Goal: Information Seeking & Learning: Learn about a topic

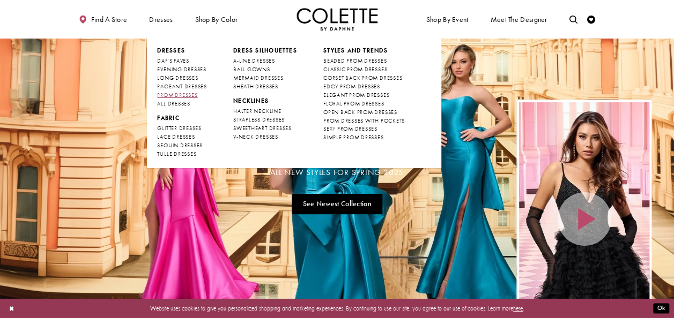
click at [177, 93] on span "PROM DRESSES" at bounding box center [177, 95] width 40 height 7
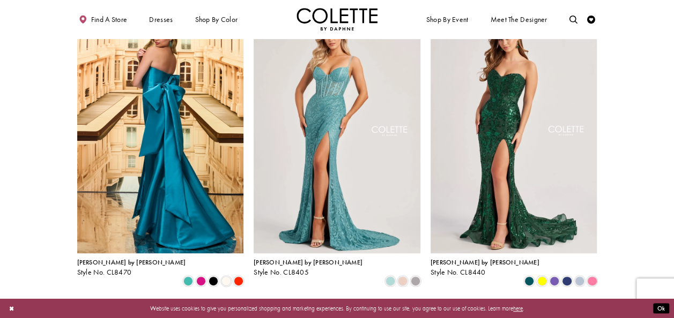
scroll to position [257, 0]
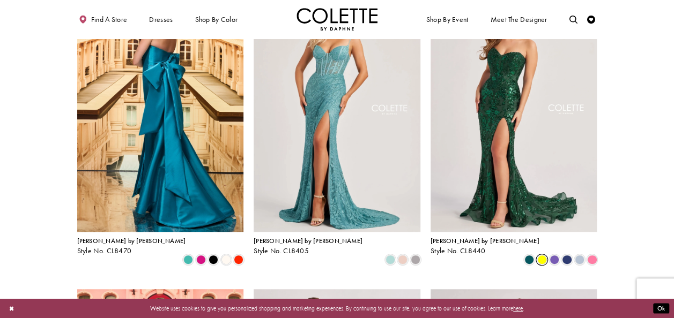
click at [540, 255] on span "Product List" at bounding box center [542, 260] width 10 height 10
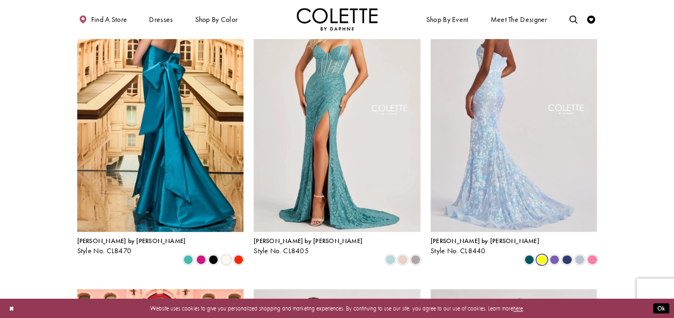
click at [533, 162] on img "Visit Colette by Daphne Style No. CL8440 Page" at bounding box center [514, 111] width 167 height 242
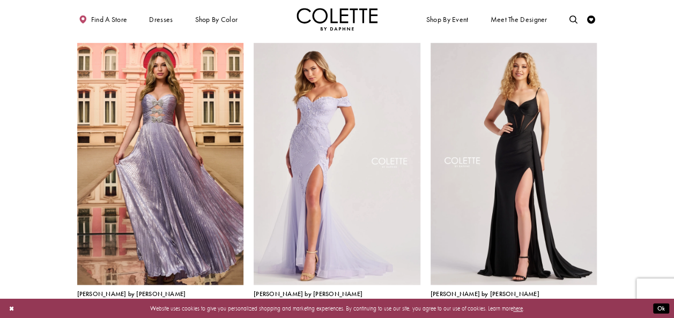
scroll to position [515, 0]
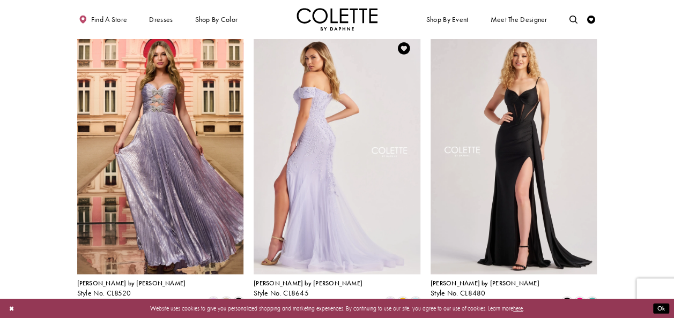
click at [333, 161] on img "Visit Colette by Daphne Style No. CL8645 Page" at bounding box center [337, 153] width 167 height 242
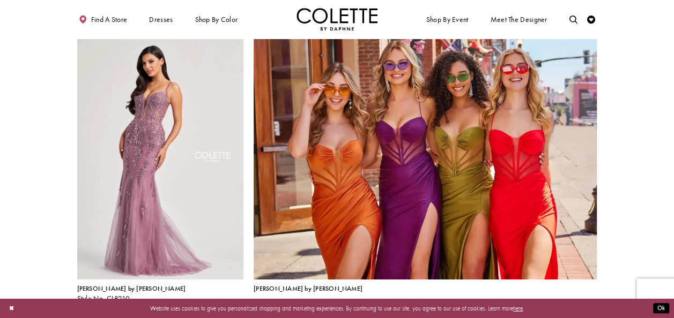
scroll to position [1715, 0]
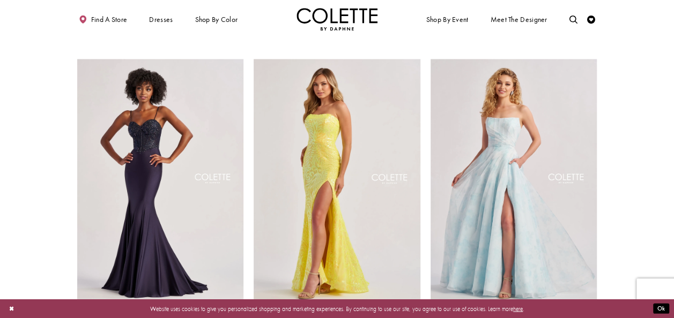
scroll to position [809, 0]
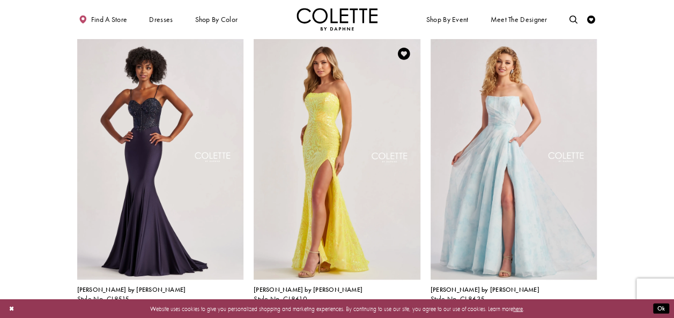
click at [405, 303] on span "Product List" at bounding box center [403, 308] width 10 height 10
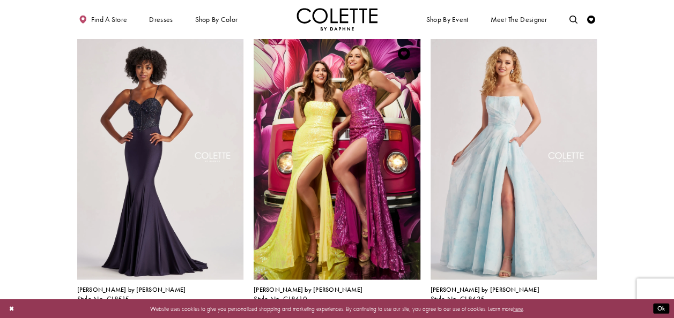
click at [416, 303] on span "Product List" at bounding box center [416, 308] width 10 height 10
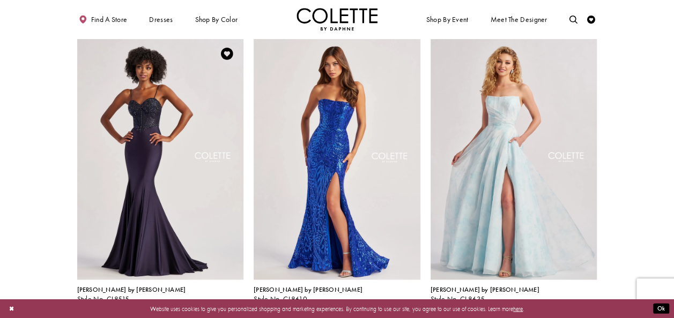
click at [239, 303] on span "Product List" at bounding box center [239, 308] width 10 height 10
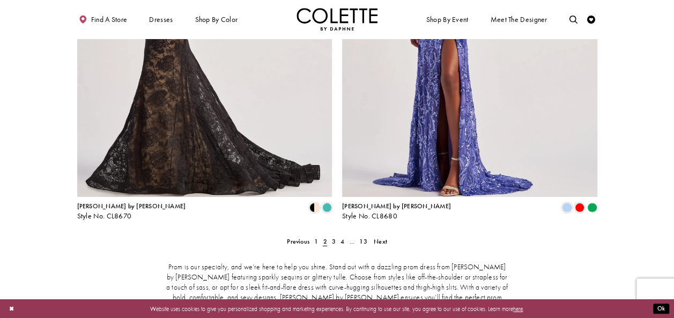
scroll to position [1623, 0]
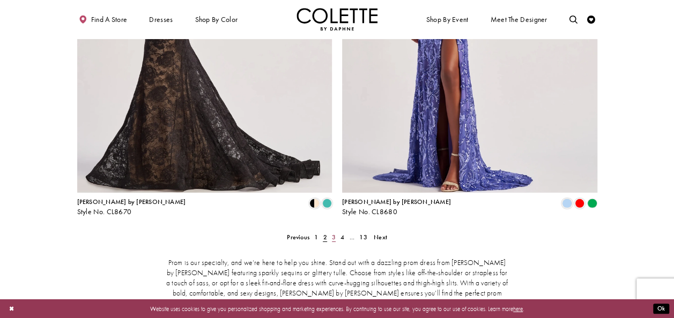
click at [333, 233] on span "3" at bounding box center [334, 237] width 4 height 9
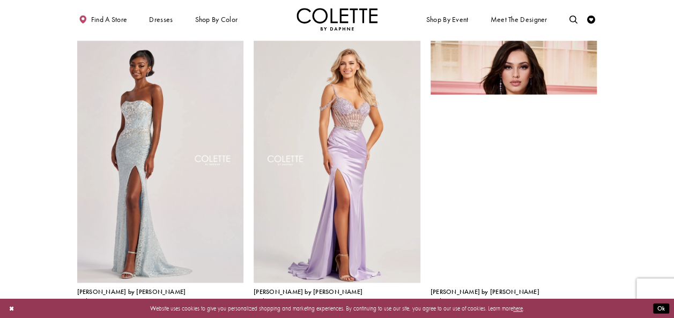
scroll to position [515, 0]
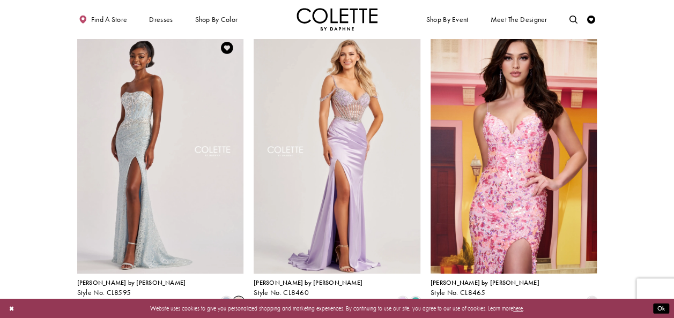
click at [241, 297] on span "Product List" at bounding box center [239, 302] width 10 height 10
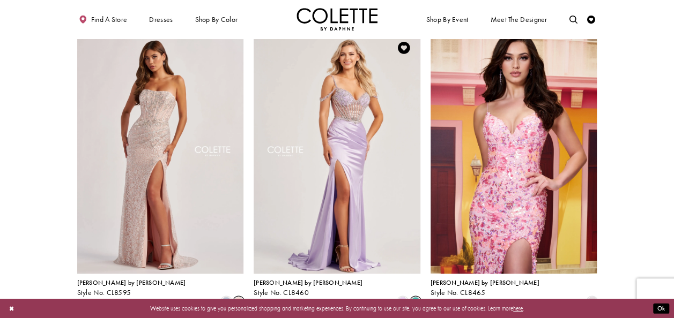
click at [417, 297] on span "Product List" at bounding box center [416, 302] width 10 height 10
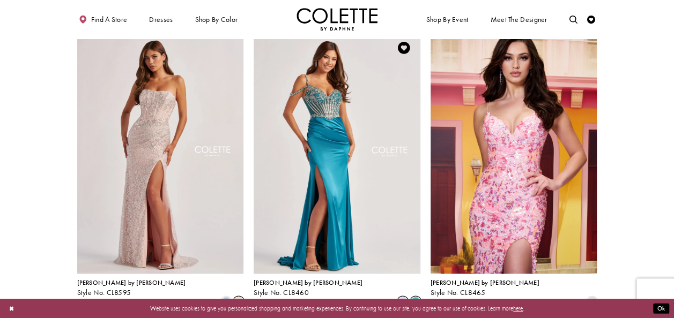
click at [401, 297] on span "Product List" at bounding box center [403, 302] width 10 height 10
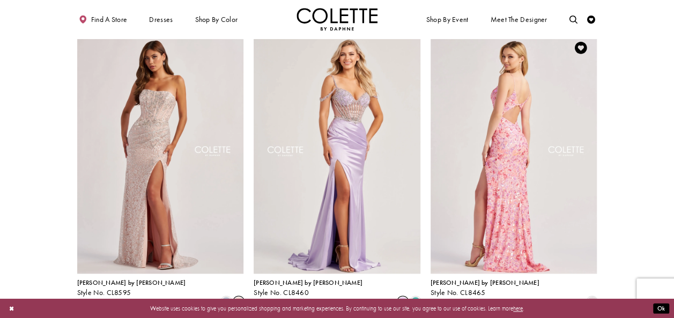
click at [525, 231] on img "Visit Colette by Daphne Style No. CL8465 Page" at bounding box center [514, 153] width 167 height 242
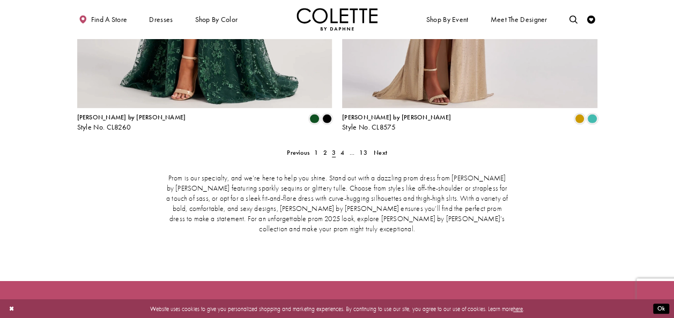
scroll to position [1737, 0]
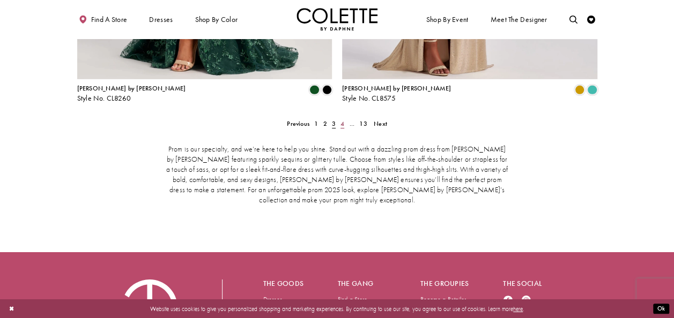
click at [343, 120] on span "4" at bounding box center [342, 124] width 4 height 9
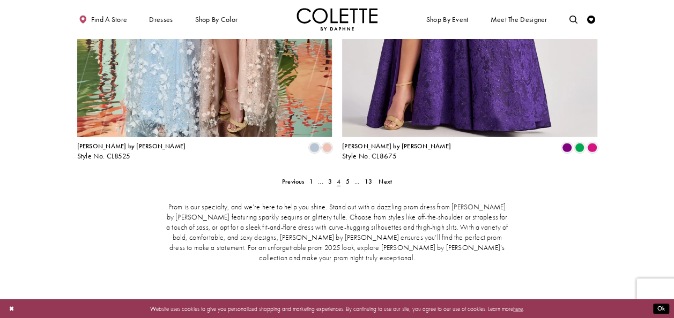
scroll to position [1701, 0]
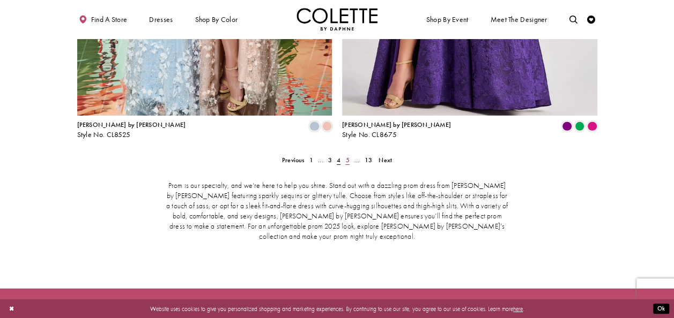
click at [346, 156] on span "5" at bounding box center [347, 160] width 4 height 9
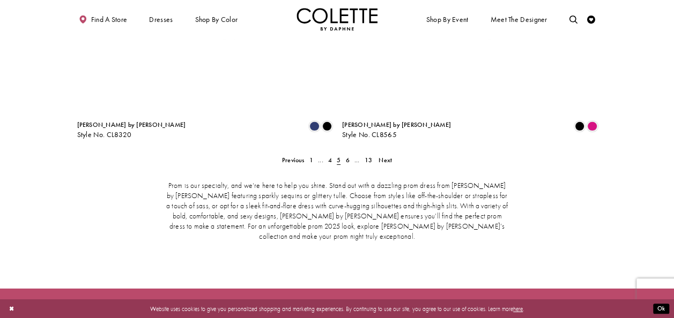
scroll to position [208, 0]
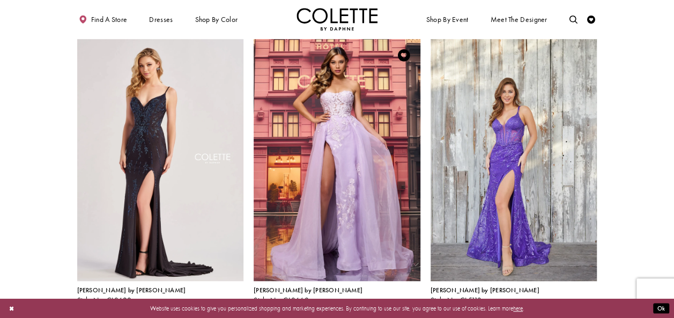
click at [415, 305] on span "Product List" at bounding box center [416, 310] width 10 height 10
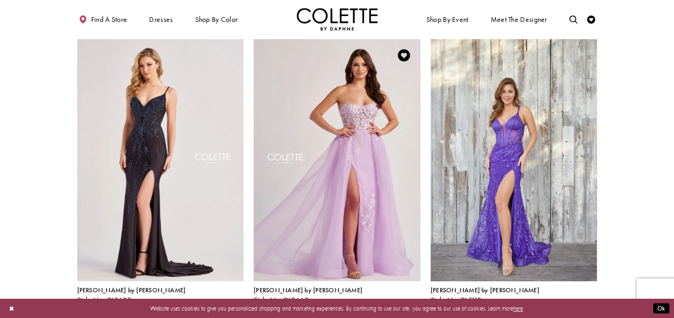
click at [333, 212] on img "Visit Colette by Daphne Style No. CL8660 Page" at bounding box center [337, 160] width 167 height 242
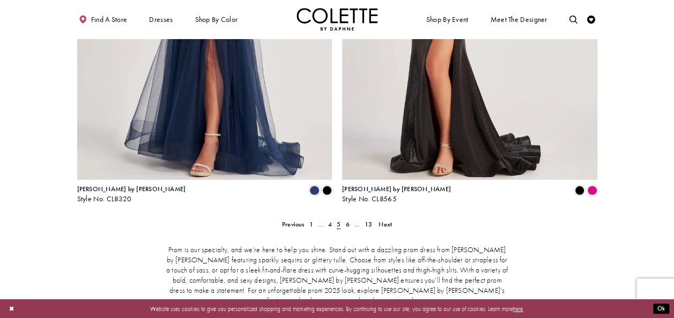
scroll to position [1672, 0]
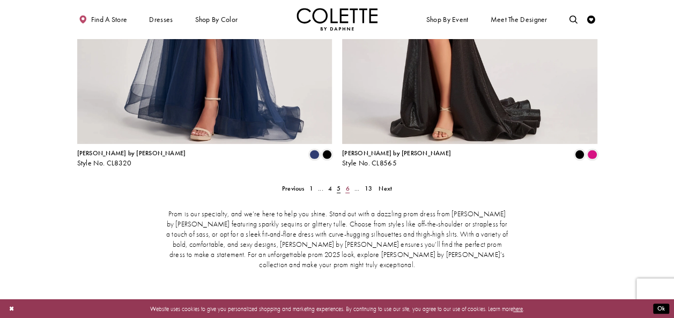
click at [349, 184] on span "6" at bounding box center [347, 188] width 4 height 9
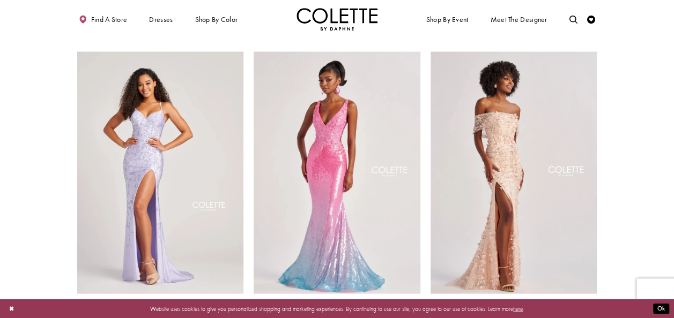
scroll to position [1130, 0]
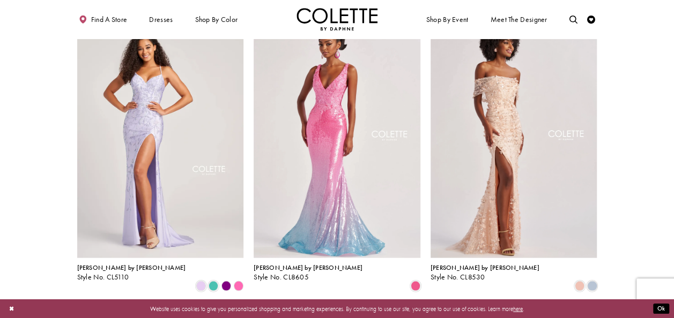
click at [212, 281] on span "Product List" at bounding box center [214, 286] width 10 height 10
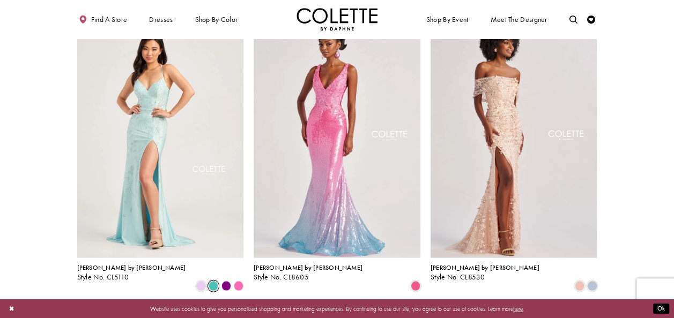
click at [224, 280] on polygon "Product List" at bounding box center [226, 286] width 12 height 12
click at [240, 280] on polygon "Product List" at bounding box center [239, 286] width 12 height 12
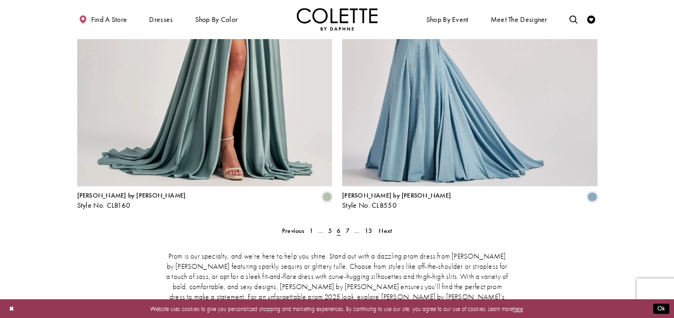
scroll to position [1673, 0]
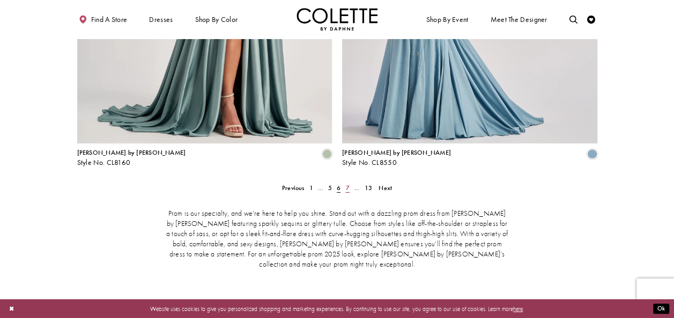
click at [349, 184] on span "7" at bounding box center [347, 188] width 4 height 9
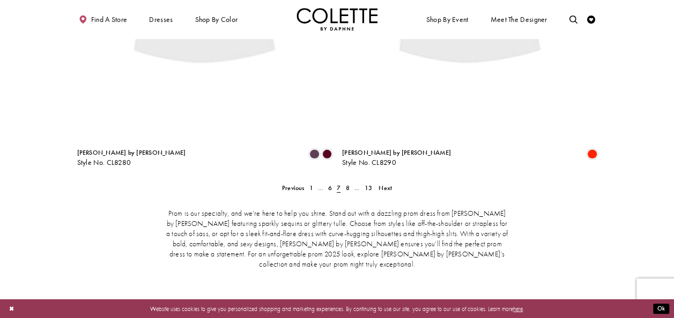
scroll to position [208, 0]
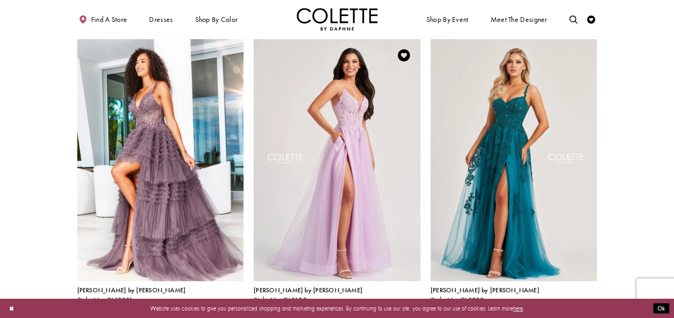
click at [414, 305] on span "Product List" at bounding box center [416, 310] width 10 height 10
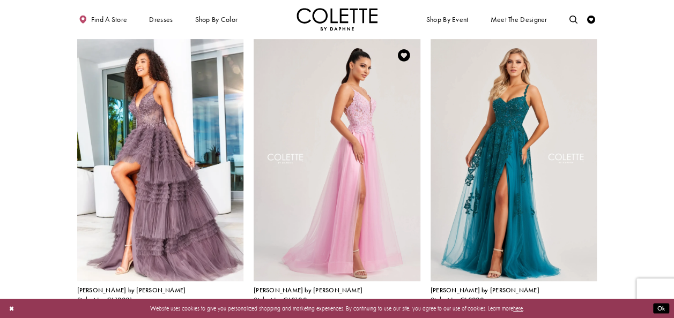
click at [406, 305] on span "Product List" at bounding box center [403, 310] width 10 height 10
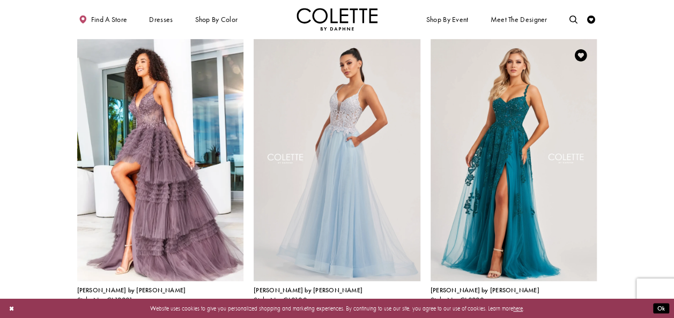
click at [596, 305] on span "Product List" at bounding box center [592, 310] width 10 height 10
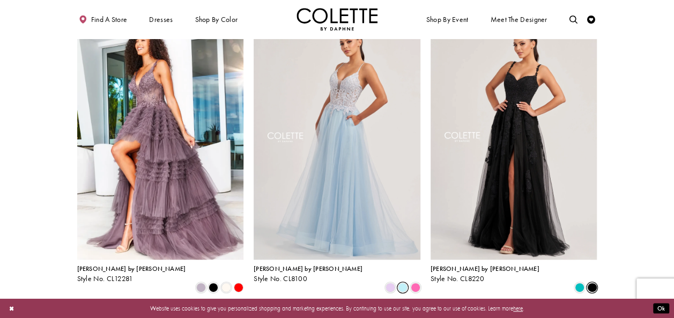
scroll to position [251, 0]
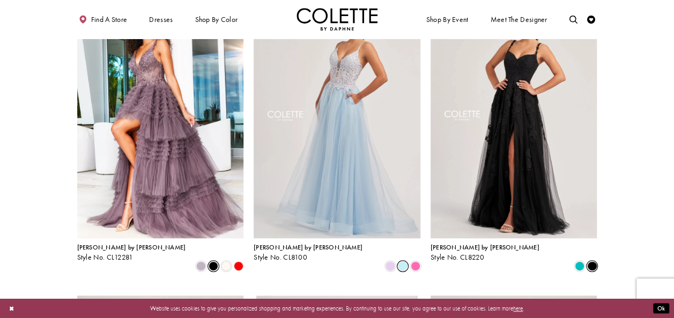
click at [212, 262] on span "Product List" at bounding box center [214, 267] width 10 height 10
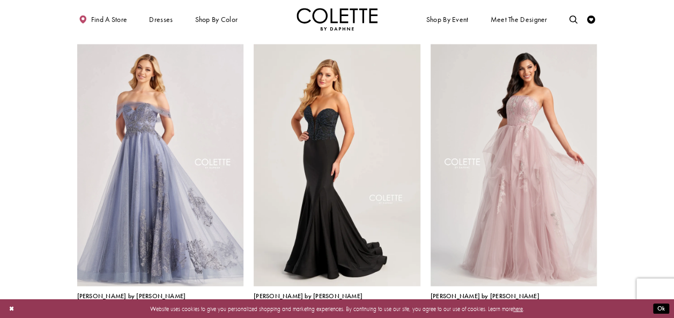
scroll to position [1123, 0]
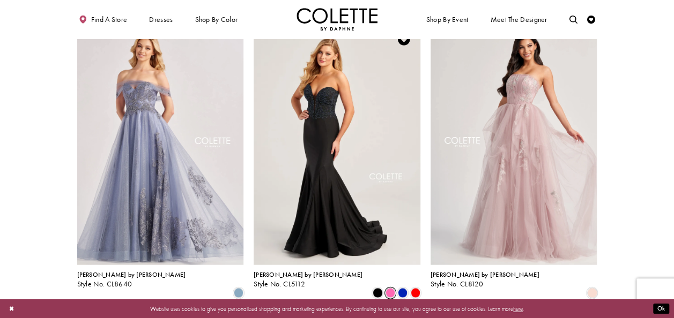
click at [390, 288] on span "Product List" at bounding box center [390, 293] width 10 height 10
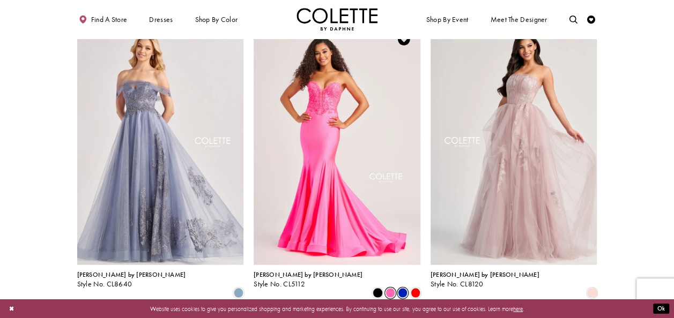
click at [403, 288] on span "Product List" at bounding box center [403, 293] width 10 height 10
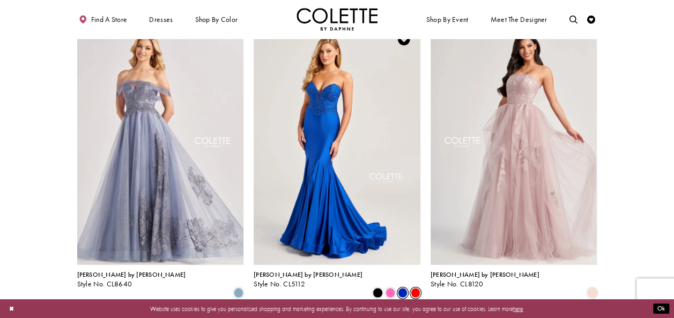
click at [416, 288] on span "Product List" at bounding box center [416, 293] width 10 height 10
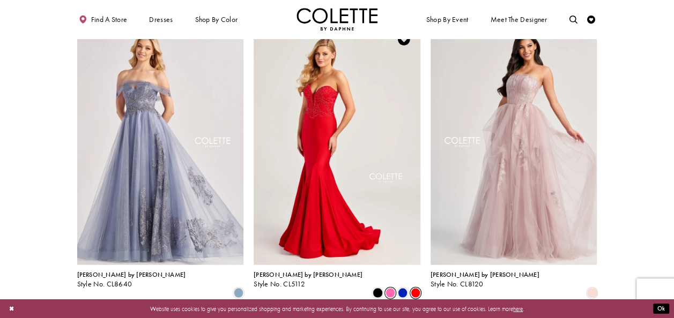
click at [389, 288] on span "Product List" at bounding box center [390, 293] width 10 height 10
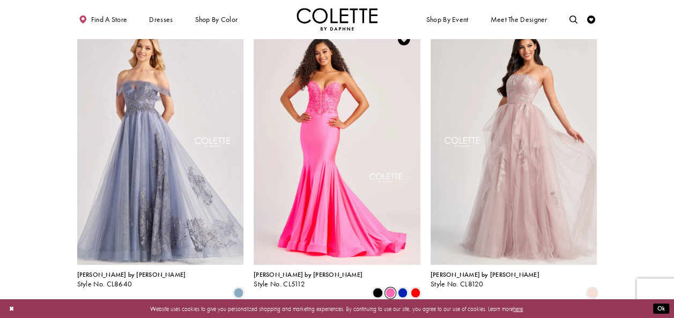
click at [389, 288] on span "Product List" at bounding box center [390, 293] width 10 height 10
click at [394, 288] on span "Product List" at bounding box center [390, 293] width 10 height 10
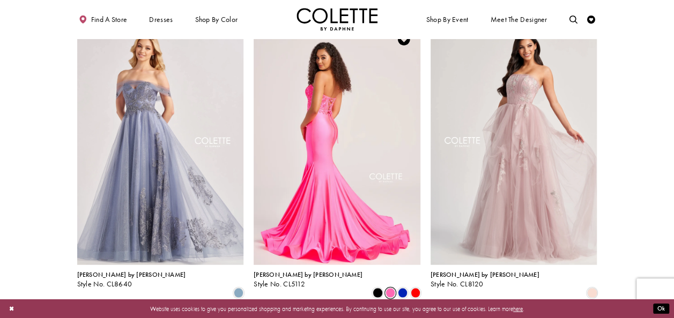
click at [334, 188] on img "Visit Colette by Daphne Style No. CL5112 Page" at bounding box center [337, 144] width 167 height 242
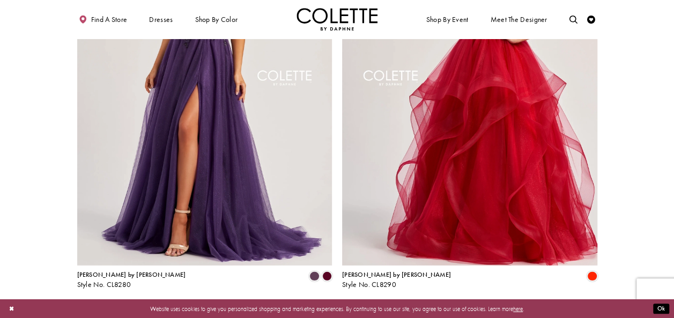
scroll to position [1573, 0]
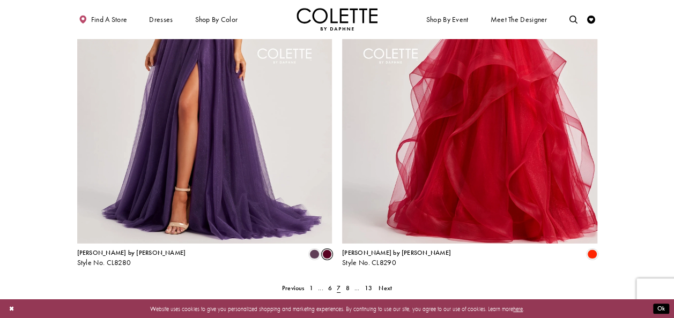
click at [326, 250] on span "Product List" at bounding box center [327, 255] width 10 height 10
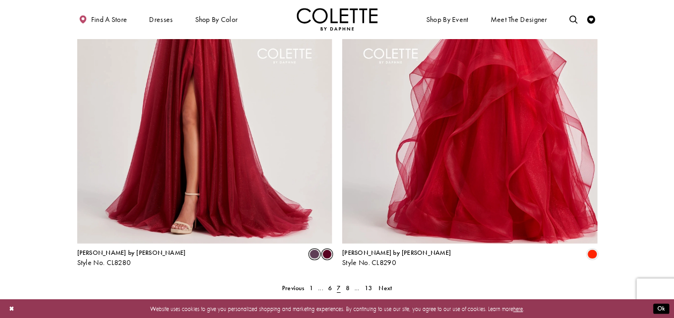
click at [317, 250] on span "Product List" at bounding box center [314, 255] width 10 height 10
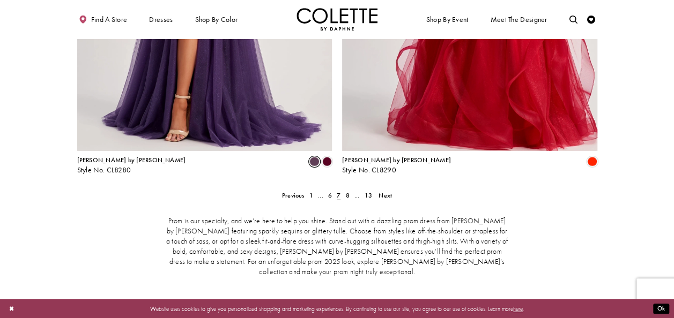
scroll to position [1701, 0]
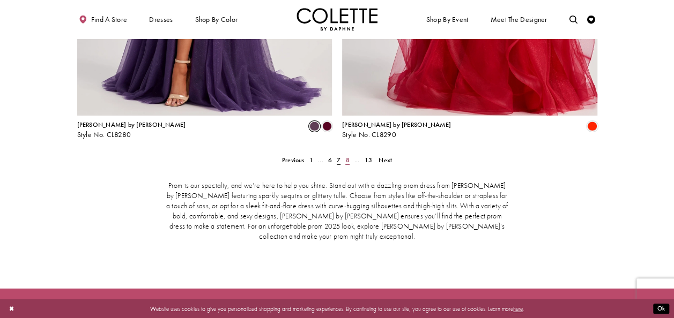
click at [347, 156] on span "8" at bounding box center [347, 160] width 4 height 9
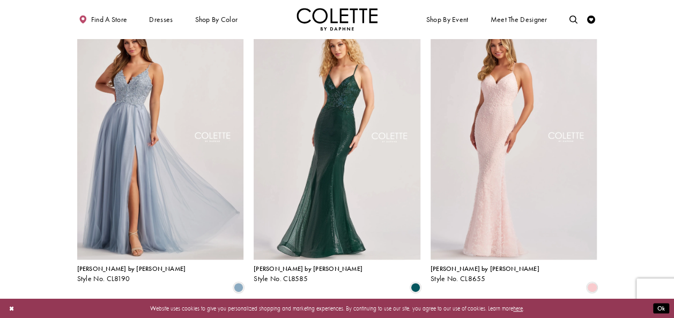
scroll to position [251, 0]
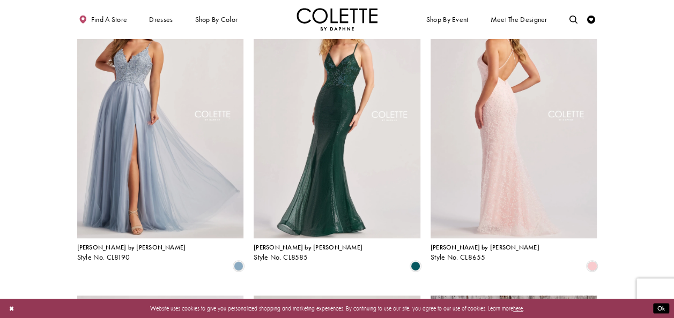
click at [524, 146] on img "Visit Colette by Daphne Style No. CL8655 Page" at bounding box center [514, 117] width 167 height 242
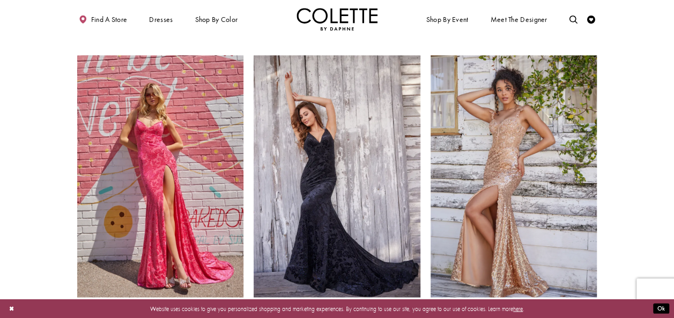
scroll to position [801, 0]
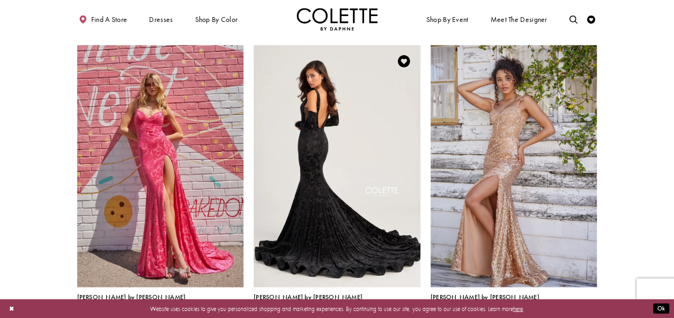
click at [347, 198] on img "Visit Colette by Daphne Style No. CL5121 Page" at bounding box center [337, 166] width 167 height 242
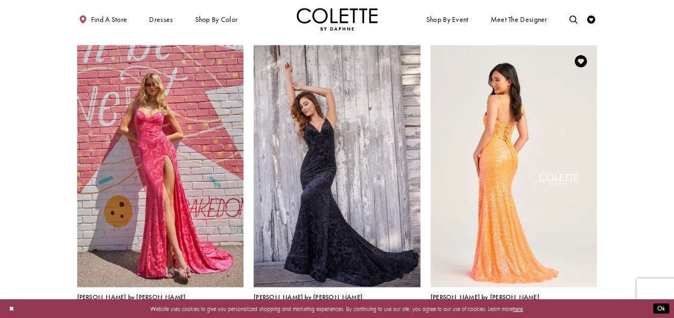
click at [493, 181] on img "Visit Colette by Daphne Style No. CL5133 Page" at bounding box center [514, 166] width 167 height 242
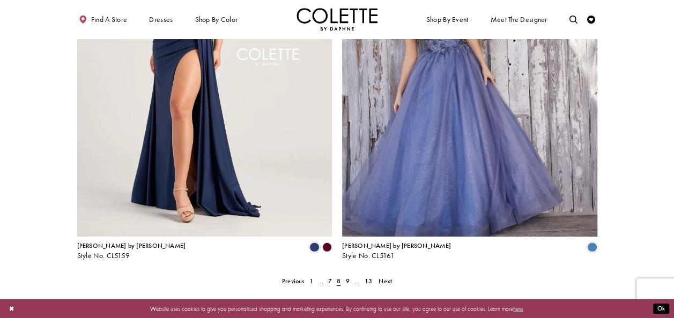
scroll to position [1580, 0]
click at [345, 276] on link "9" at bounding box center [347, 282] width 9 height 12
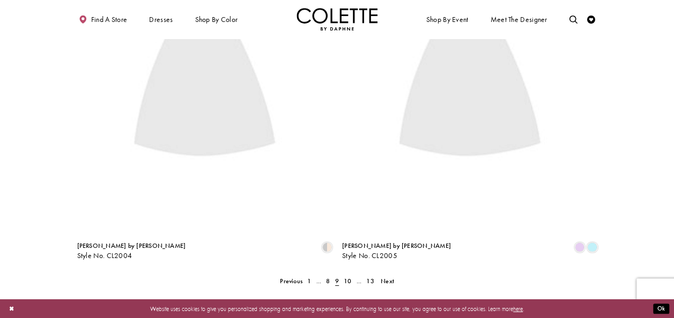
scroll to position [208, 0]
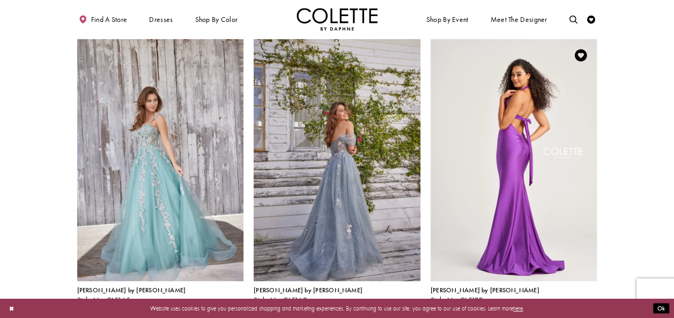
click at [482, 180] on img "Visit Colette by Daphne Style No. CL5199 Page" at bounding box center [514, 160] width 167 height 242
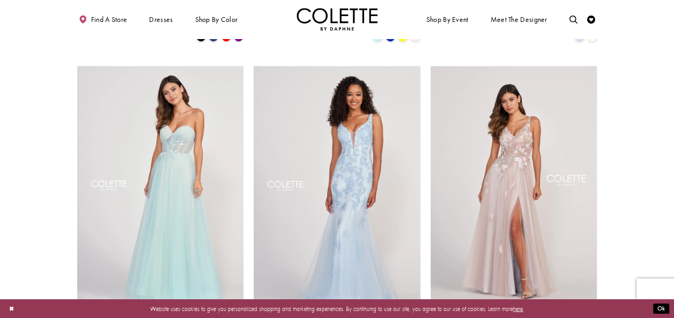
scroll to position [1101, 0]
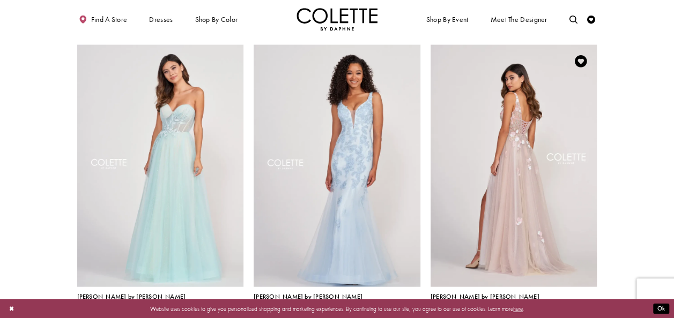
click at [511, 161] on img "Visit Colette by Daphne Style No. CL2003 Page" at bounding box center [514, 166] width 167 height 242
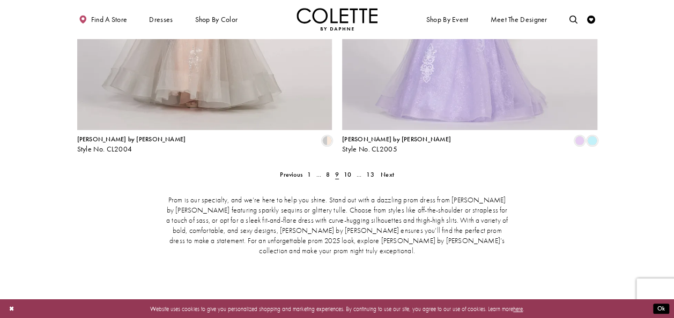
scroll to position [1715, 0]
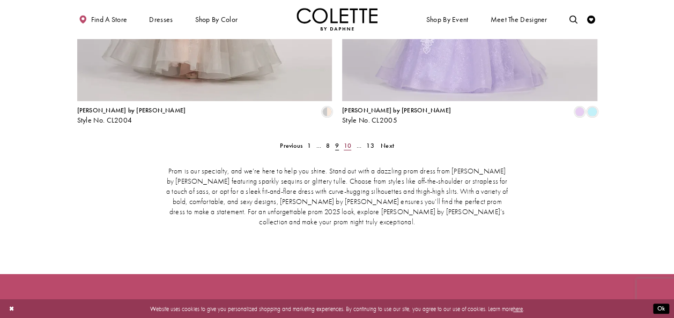
click at [347, 142] on span "10" at bounding box center [348, 146] width 8 height 9
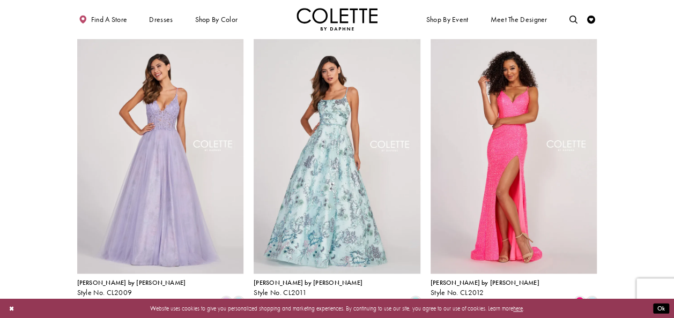
scroll to position [522, 0]
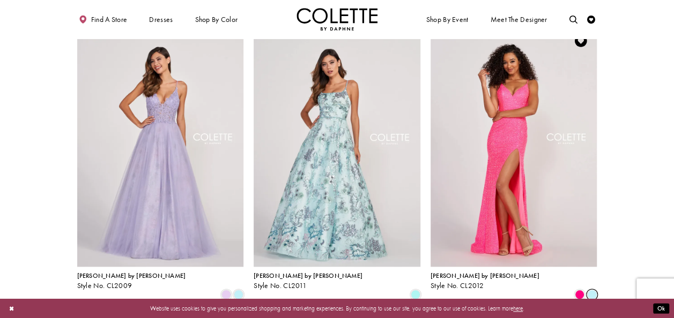
click at [594, 290] on span "Product List" at bounding box center [592, 295] width 10 height 10
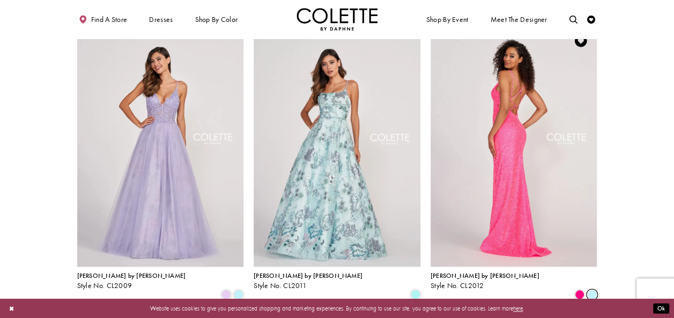
click at [535, 196] on img "Visit Colette by Daphne Style No. CL2012 Page" at bounding box center [514, 146] width 167 height 242
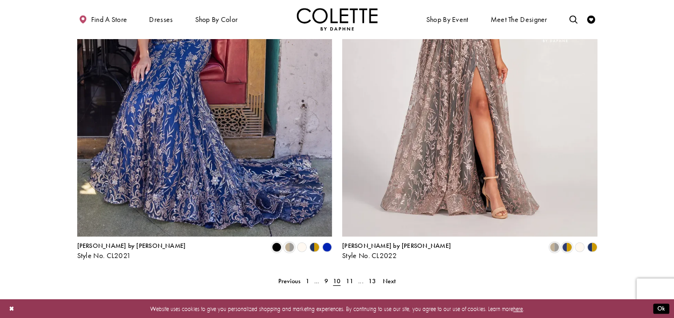
scroll to position [1594, 0]
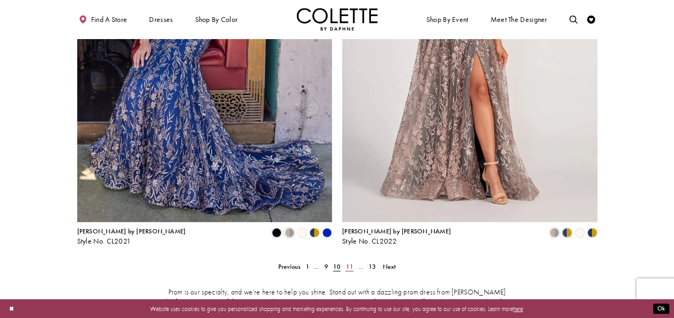
click at [349, 263] on span "11" at bounding box center [349, 267] width 8 height 9
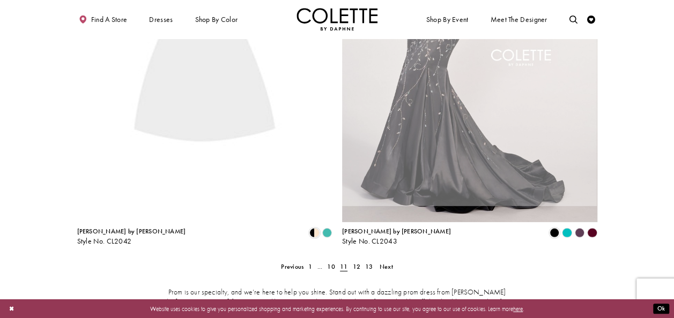
scroll to position [208, 0]
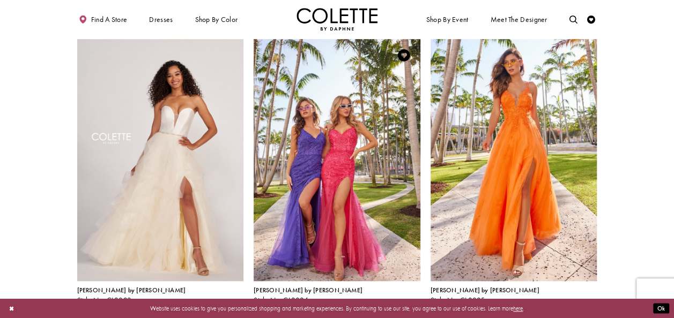
click at [402, 305] on span "Product List" at bounding box center [403, 310] width 10 height 10
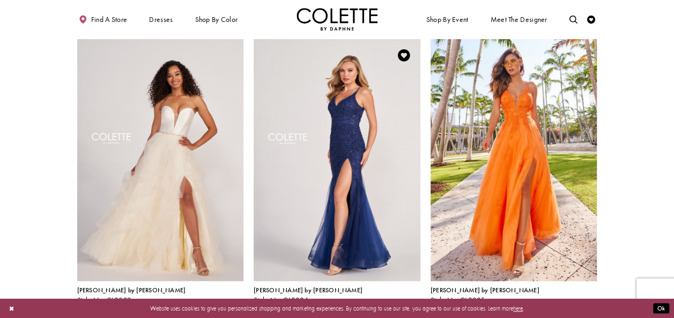
click at [416, 305] on span "Product List" at bounding box center [416, 310] width 10 height 10
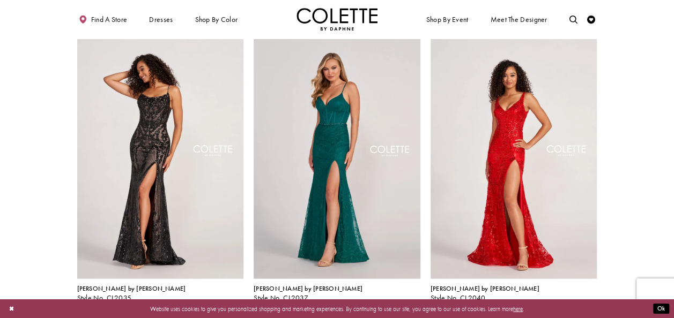
scroll to position [1115, 0]
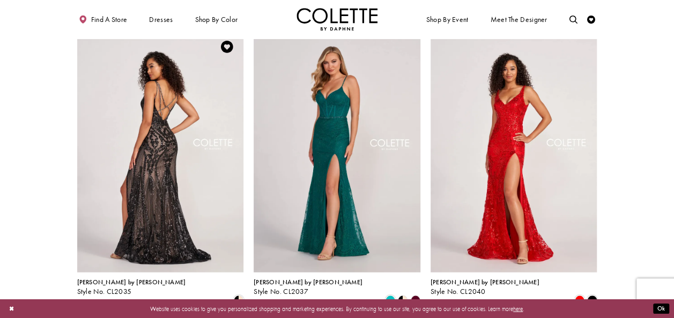
click at [146, 168] on img "Visit Colette by Daphne Style No. CL2035 Page" at bounding box center [160, 152] width 167 height 242
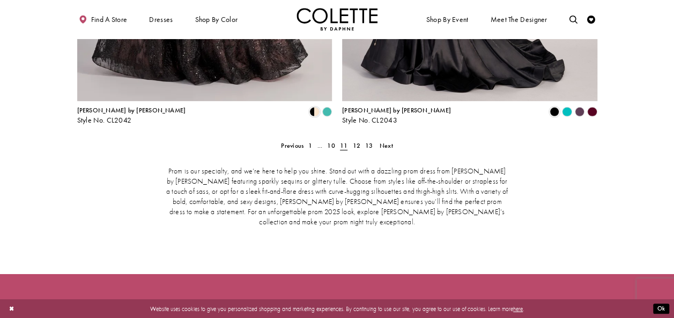
scroll to position [1730, 0]
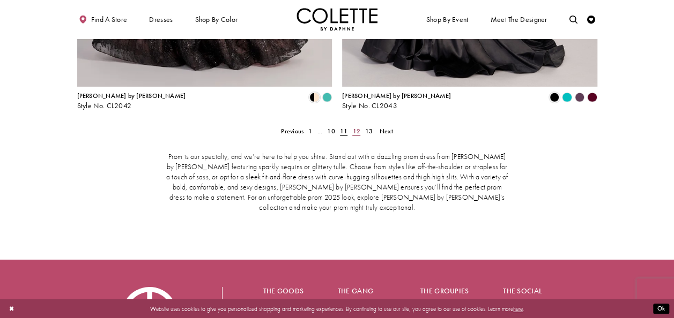
click at [358, 127] on span "12" at bounding box center [356, 131] width 8 height 9
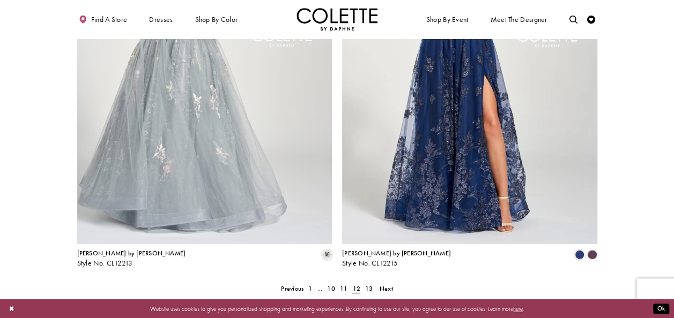
scroll to position [1593, 0]
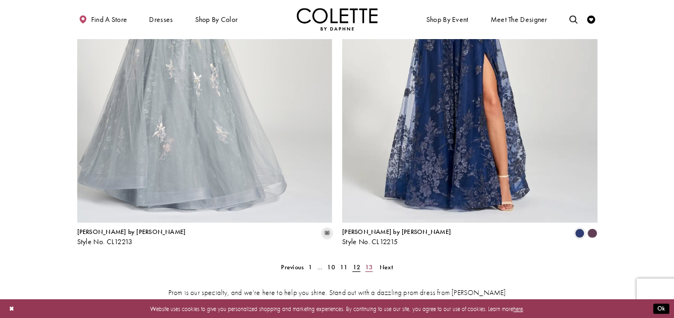
click at [369, 263] on span "13" at bounding box center [369, 267] width 8 height 9
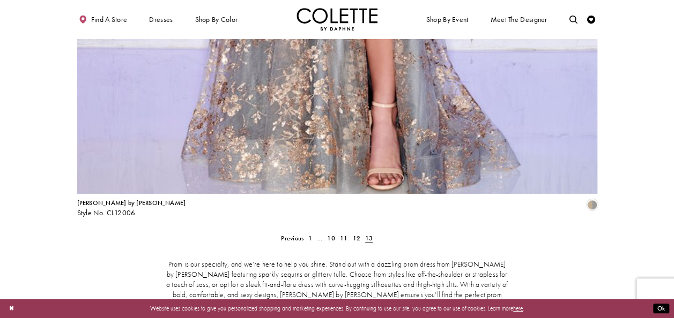
scroll to position [1765, 0]
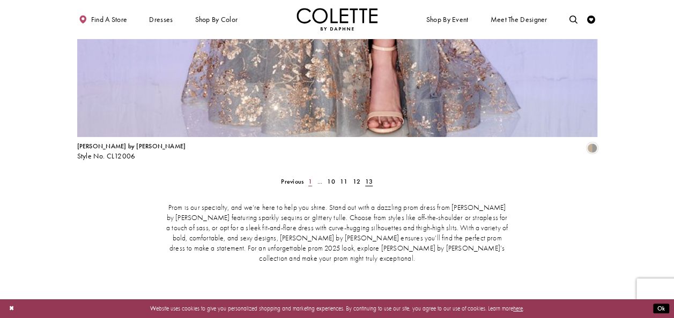
click at [310, 177] on span "1" at bounding box center [310, 181] width 4 height 9
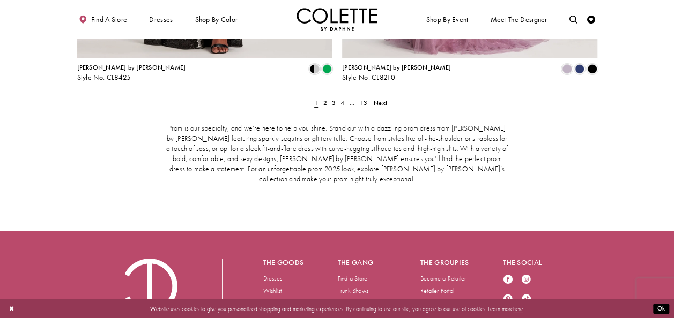
scroll to position [1791, 0]
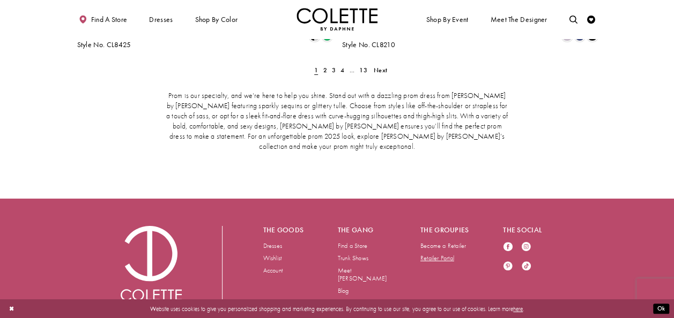
click at [448, 254] on link "Retailer Portal" at bounding box center [437, 258] width 34 height 9
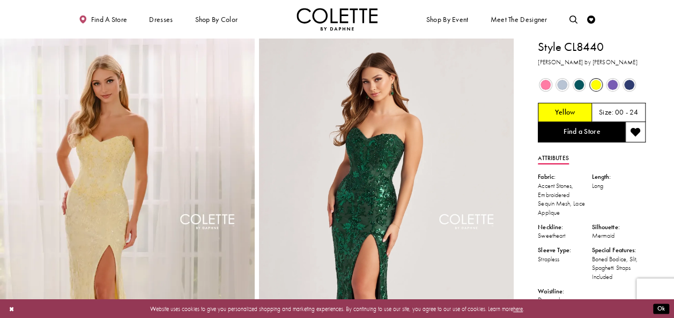
click at [578, 83] on span "Product color controls state depends on size chosen" at bounding box center [579, 85] width 10 height 10
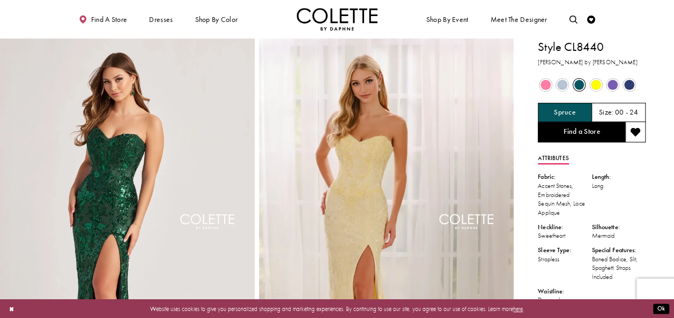
click at [563, 83] on span "Product color controls state depends on size chosen" at bounding box center [562, 85] width 10 height 10
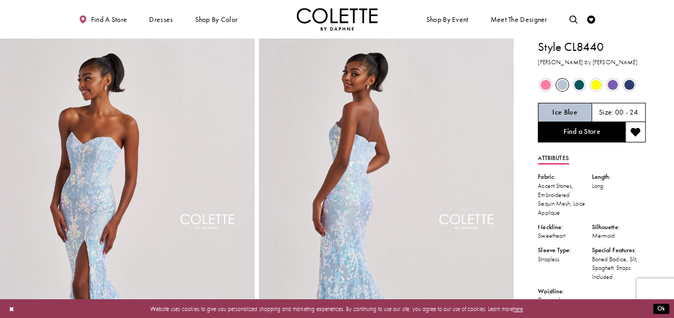
click at [545, 84] on span "Product color controls state depends on size chosen" at bounding box center [545, 85] width 10 height 10
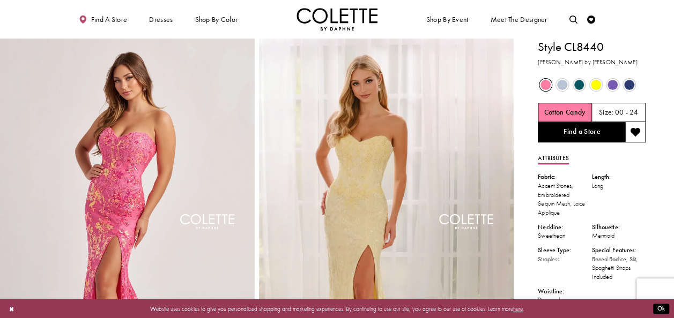
click at [612, 85] on span "Product color controls state depends on size chosen" at bounding box center [612, 85] width 10 height 10
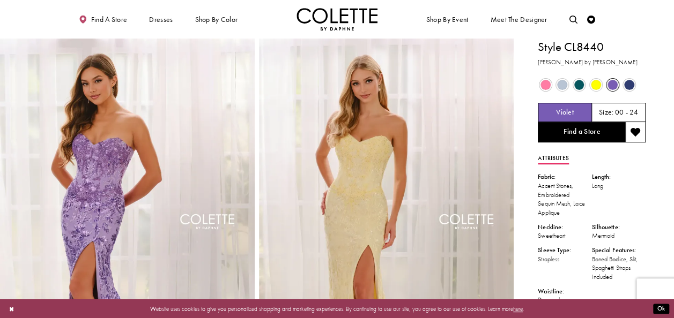
click at [632, 84] on span "Product color controls state depends on size chosen" at bounding box center [629, 85] width 10 height 10
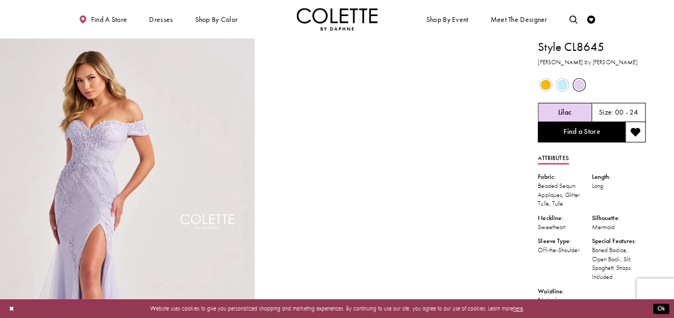
click at [545, 85] on span "Product color controls state depends on size chosen" at bounding box center [545, 85] width 10 height 10
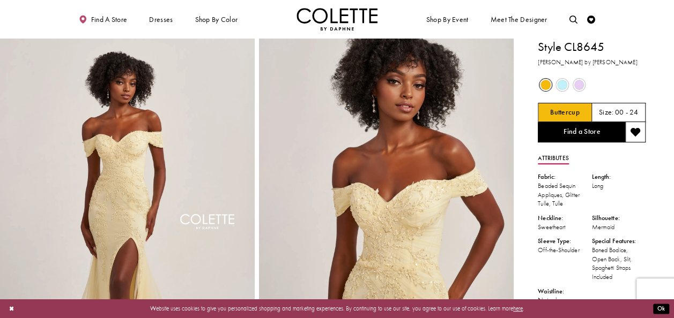
click at [563, 84] on span "Product color controls state depends on size chosen" at bounding box center [562, 85] width 10 height 10
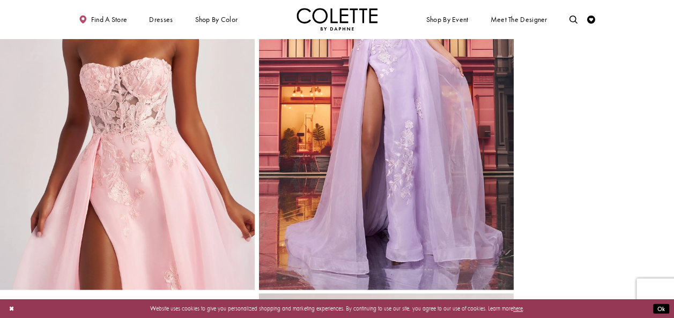
scroll to position [521, 0]
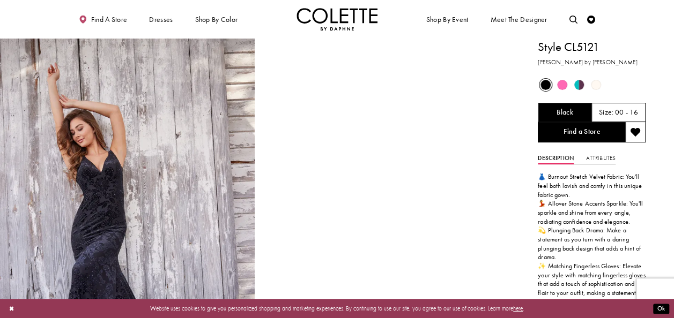
click at [564, 84] on span "Product color controls state depends on size chosen" at bounding box center [562, 85] width 10 height 10
click at [577, 84] on span "Product color controls state depends on size chosen" at bounding box center [579, 85] width 10 height 10
